Goal: Manage account settings

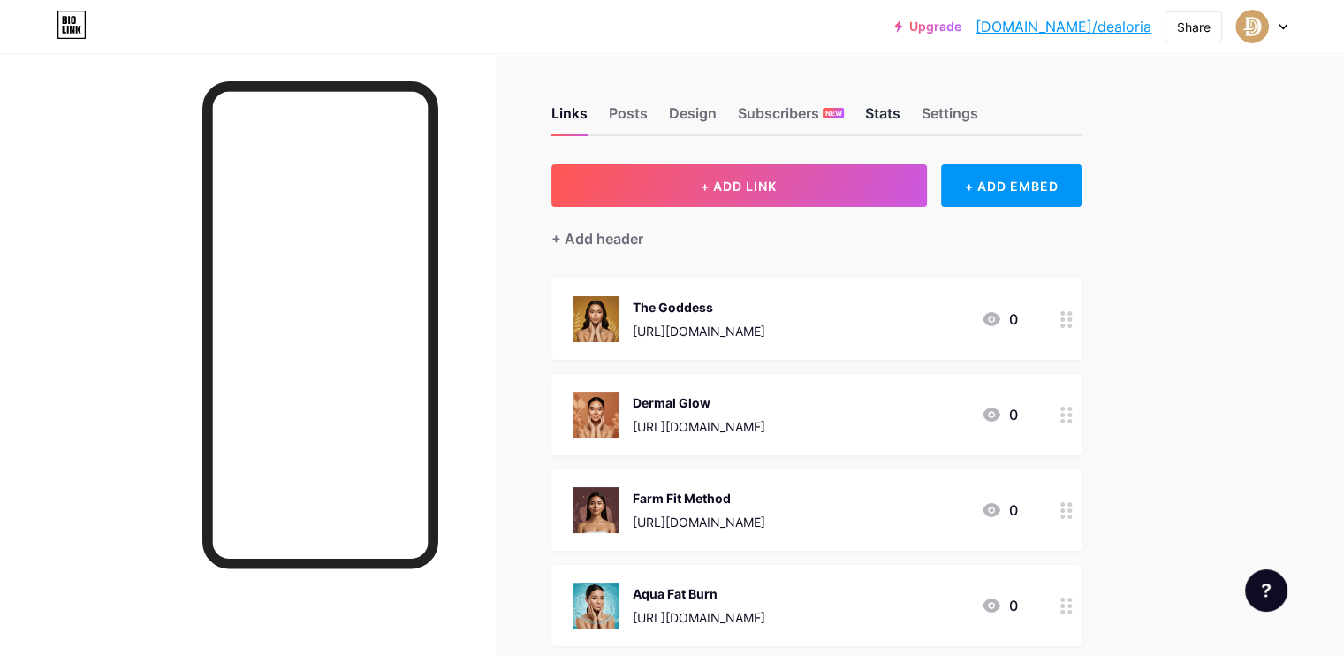
click at [901, 112] on div "Stats" at bounding box center [882, 119] width 35 height 32
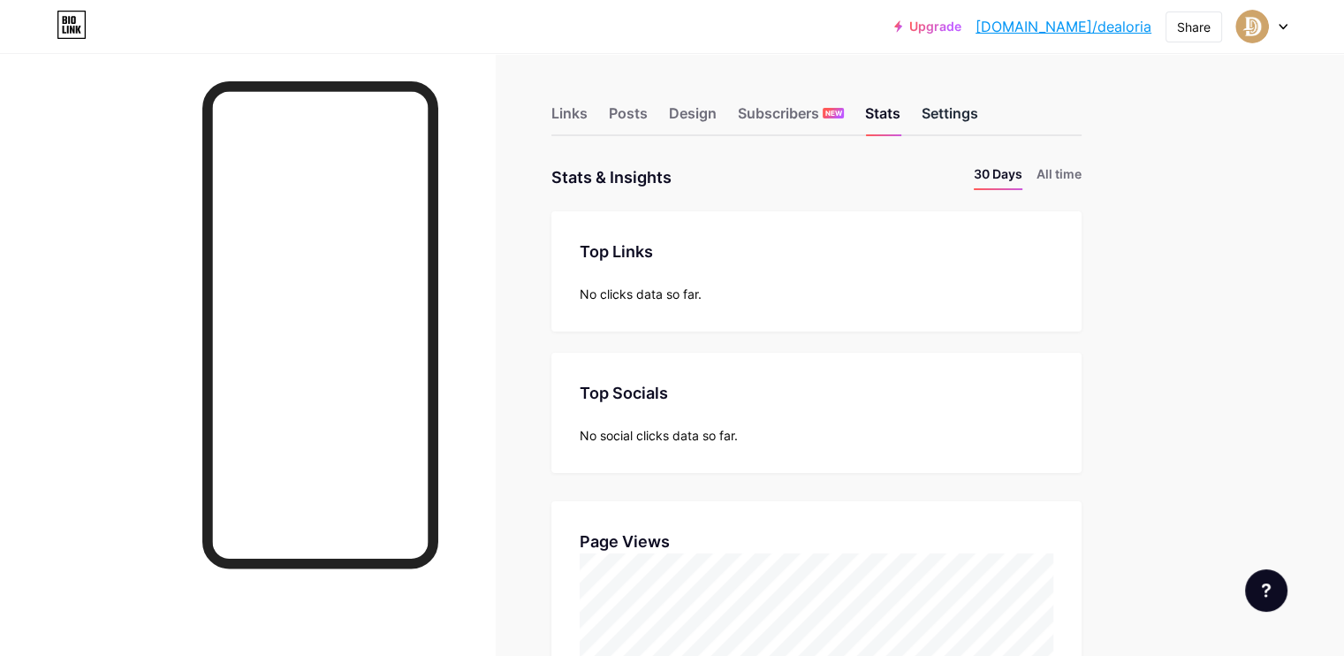
click at [978, 105] on div "Settings" at bounding box center [950, 119] width 57 height 32
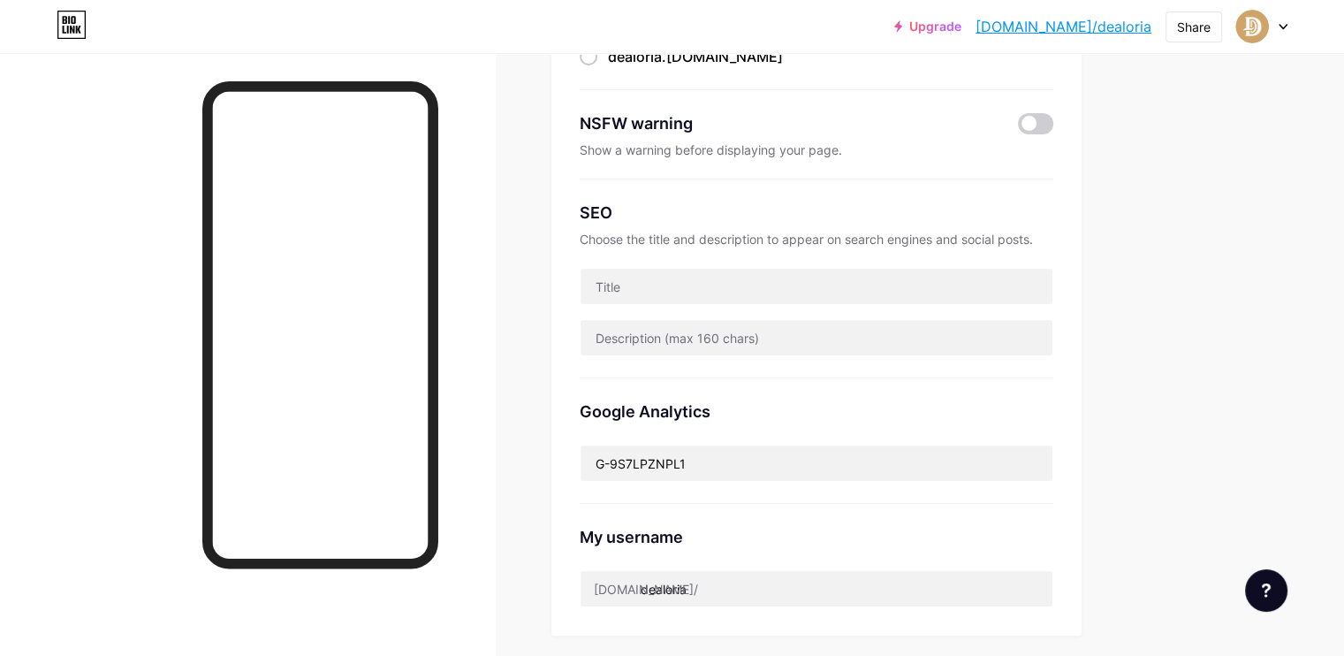
scroll to position [246, 0]
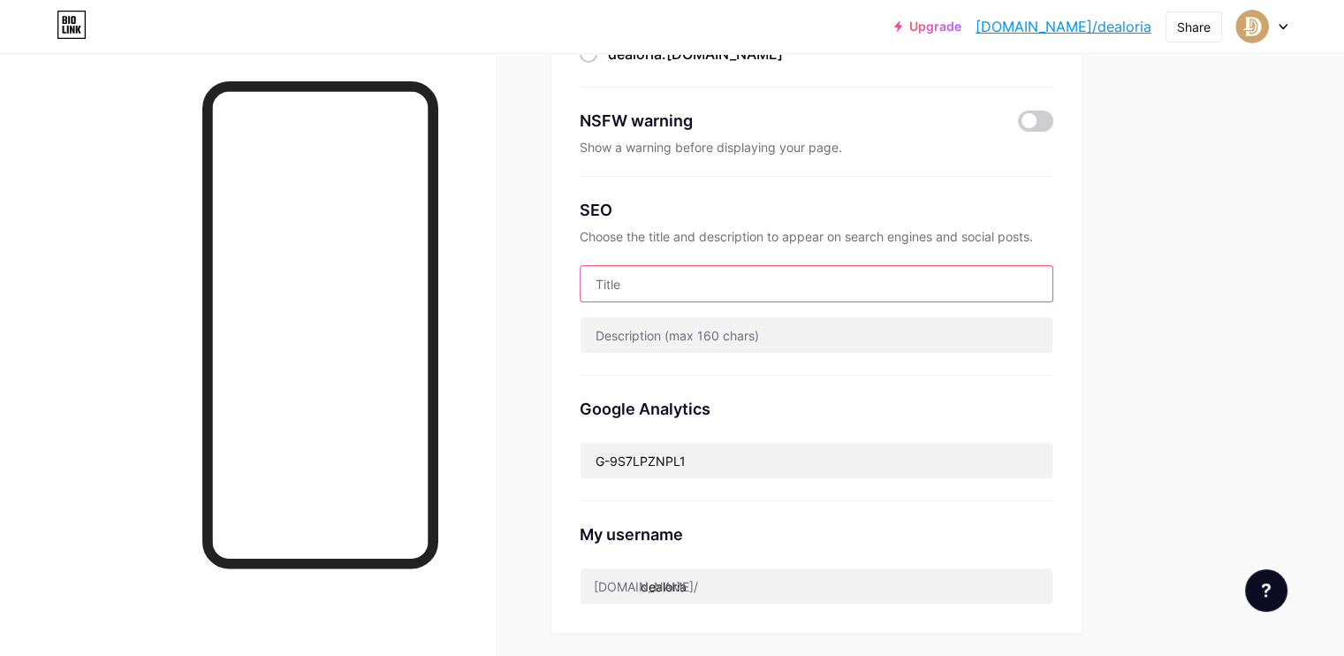
click at [927, 284] on input "text" at bounding box center [817, 283] width 472 height 35
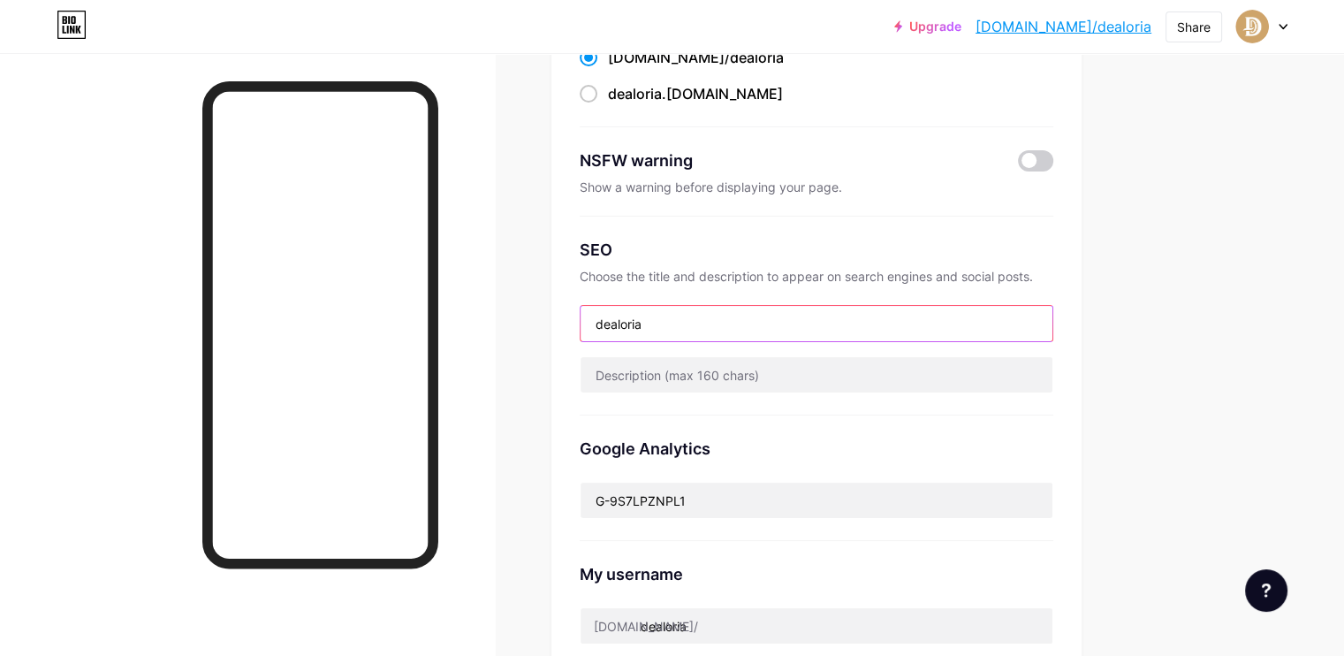
scroll to position [0, 0]
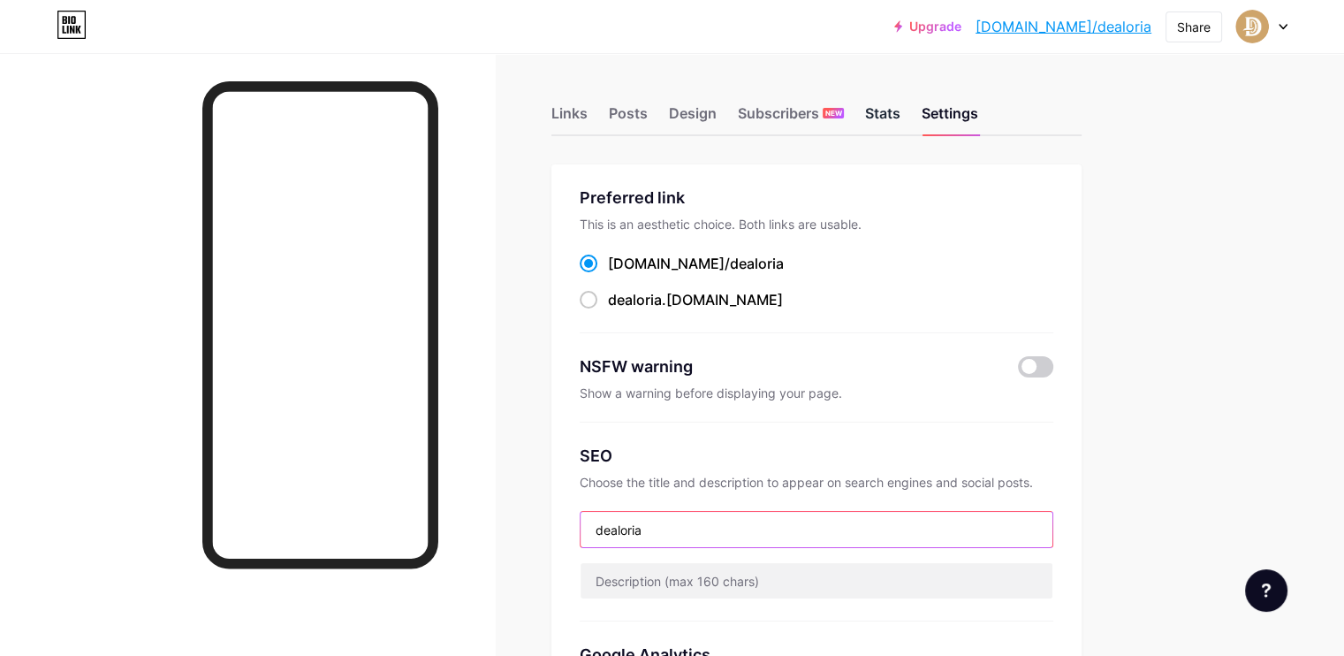
type input "dealoria"
click at [901, 105] on div "Stats" at bounding box center [882, 119] width 35 height 32
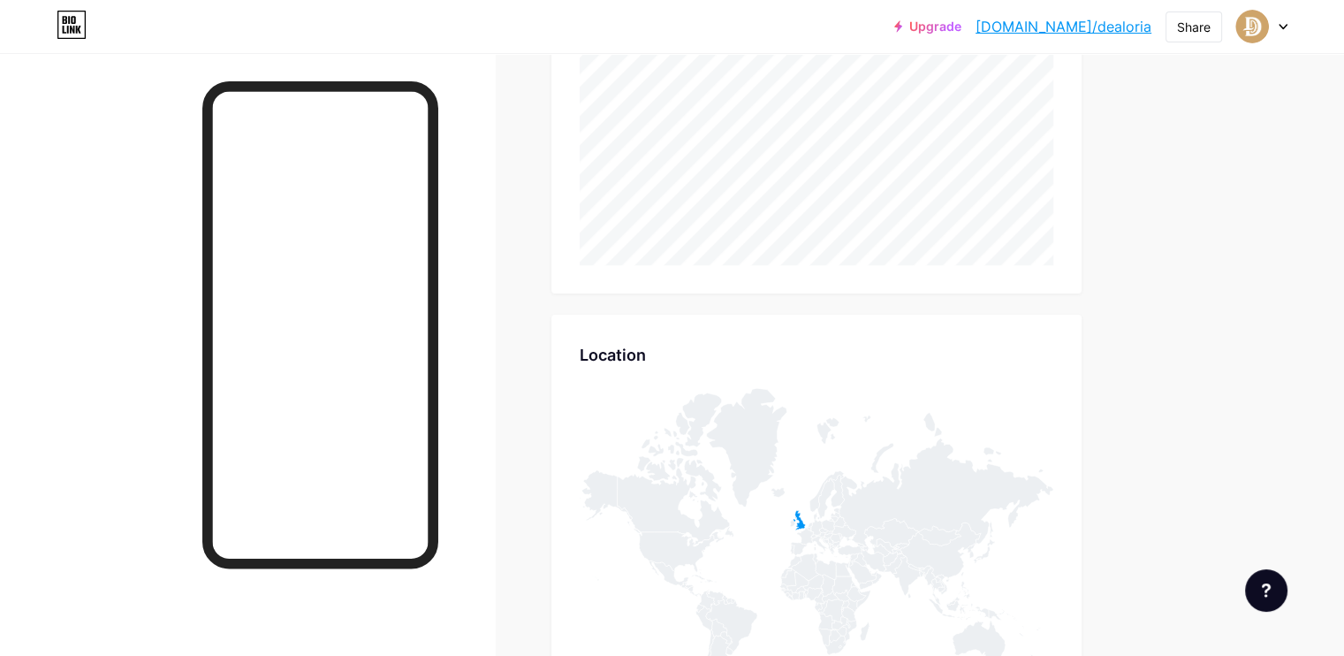
scroll to position [523, 0]
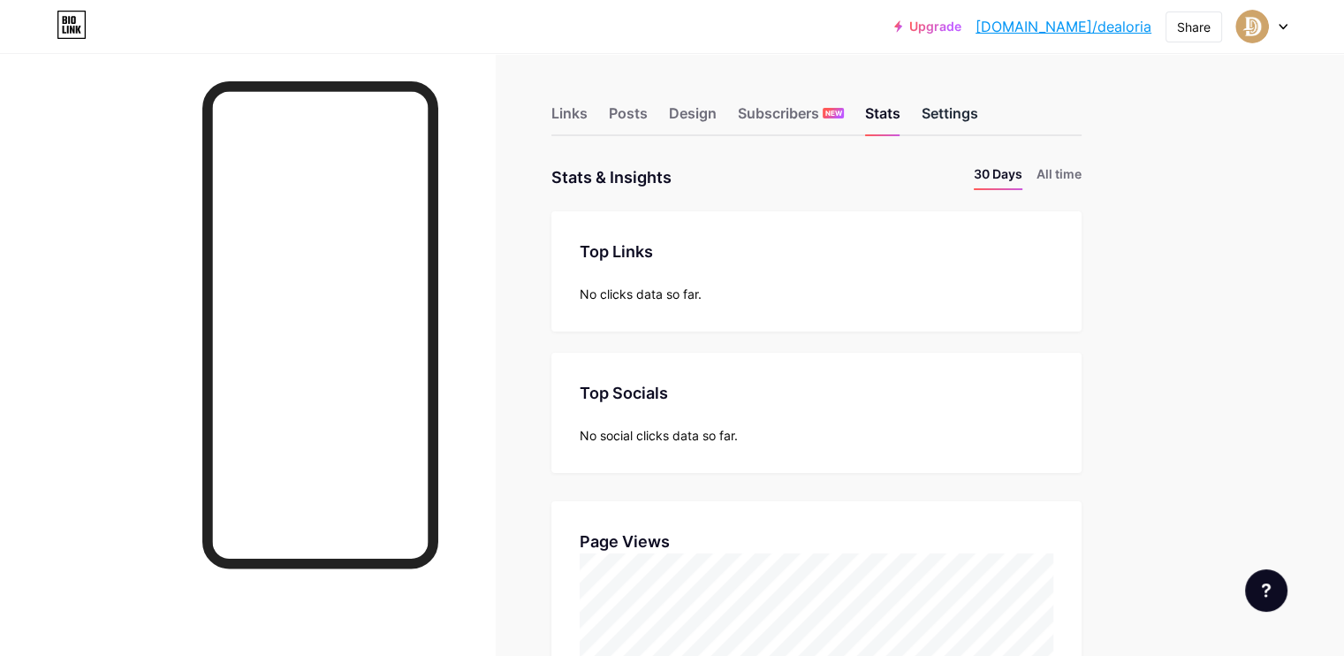
click at [978, 108] on div "Settings" at bounding box center [950, 119] width 57 height 32
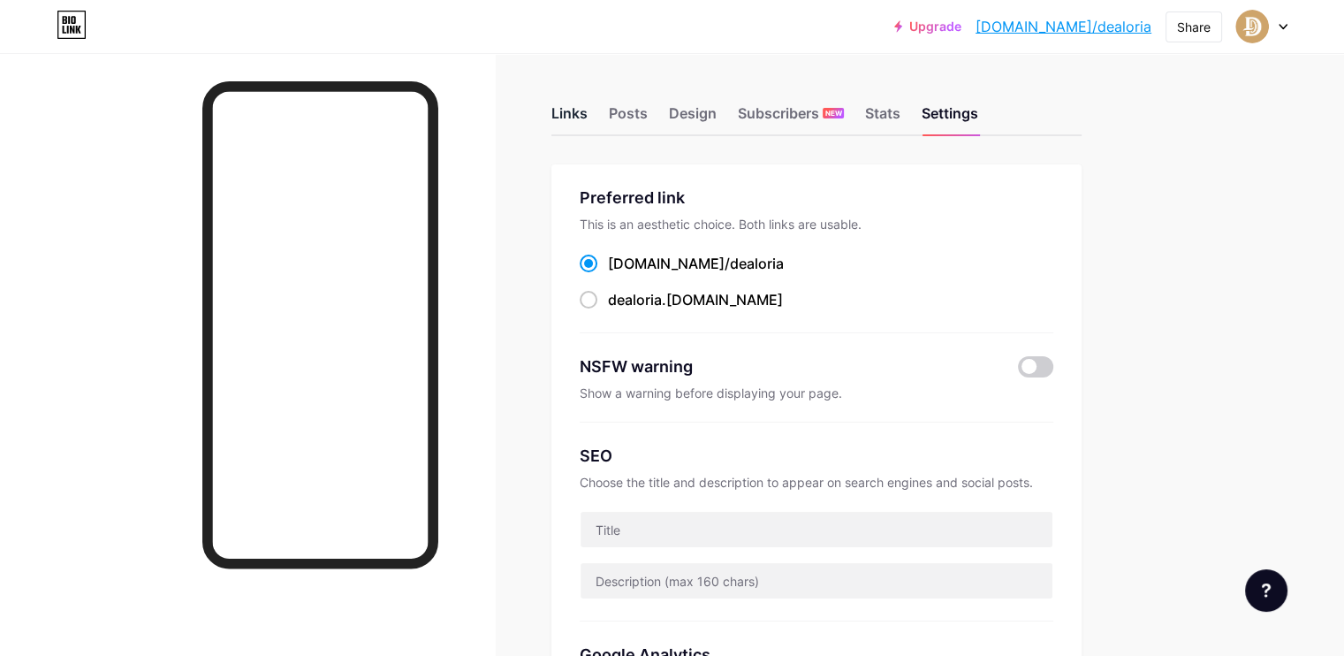
click at [588, 116] on div "Links" at bounding box center [570, 119] width 36 height 32
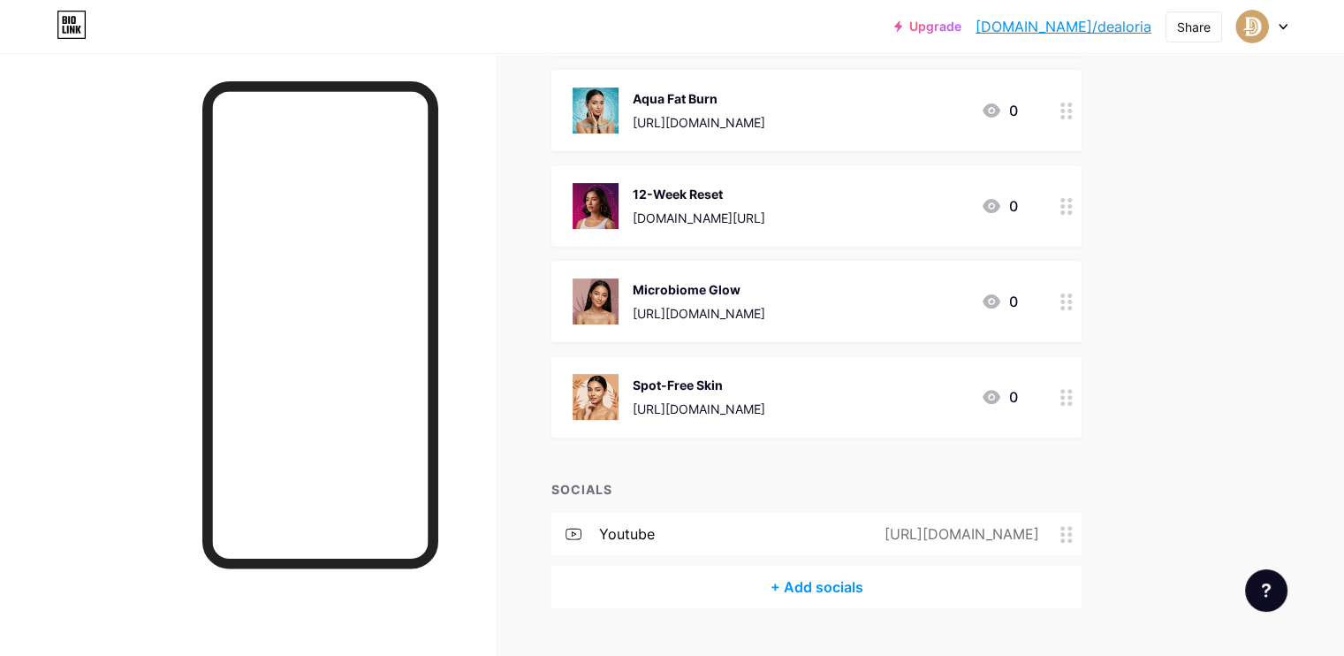
scroll to position [534, 0]
